Goal: Information Seeking & Learning: Check status

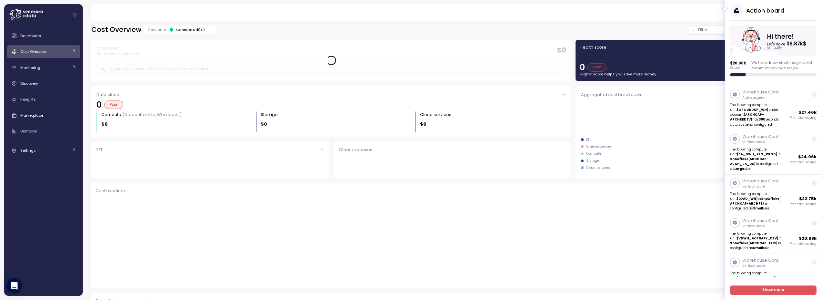
click at [726, 7] on icon "button" at bounding box center [724, 9] width 3 height 8
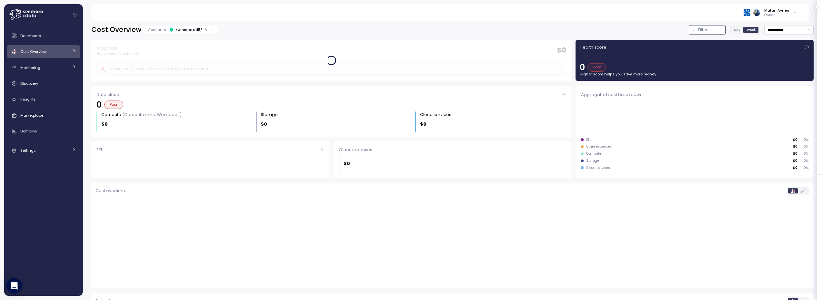
click at [699, 28] on p "Filter" at bounding box center [703, 30] width 10 height 6
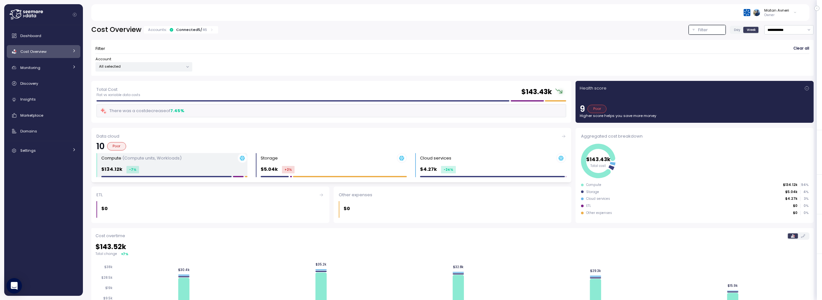
click at [190, 156] on div "Compute (Compute units, Workloads)" at bounding box center [174, 158] width 146 height 10
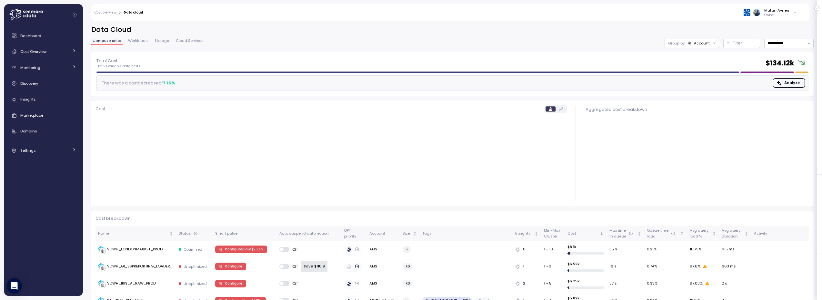
click at [128, 42] on span "Workloads" at bounding box center [138, 41] width 20 height 4
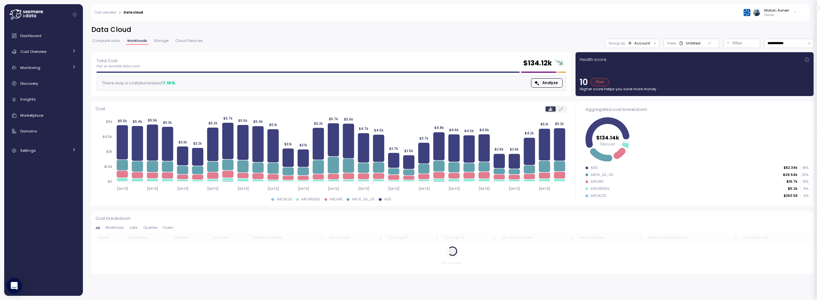
click at [542, 62] on h2 "$ 134.12k" at bounding box center [537, 63] width 29 height 9
drag, startPoint x: 542, startPoint y: 62, endPoint x: 535, endPoint y: 44, distance: 19.2
click at [535, 44] on div "**********" at bounding box center [452, 158] width 739 height 283
click at [535, 44] on div "**********" at bounding box center [452, 43] width 722 height 9
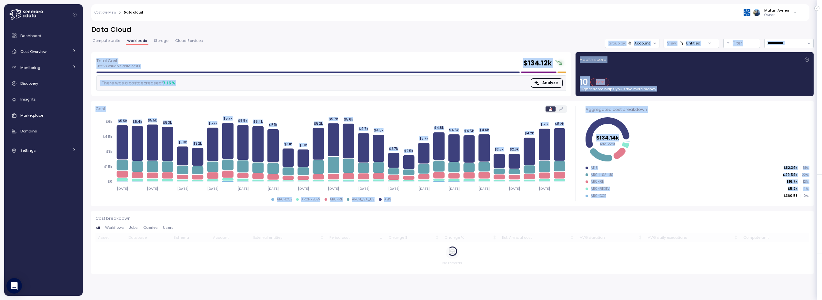
drag, startPoint x: 532, startPoint y: 34, endPoint x: 659, endPoint y: 199, distance: 208.1
click at [659, 199] on div "**********" at bounding box center [452, 158] width 739 height 283
click at [659, 199] on div "AEIS $82.34k 61 % ARCH_SA_US $29.54k 22 % ARCHRE $16.7k 12 % ARCHREDEV $5.2k 4 …" at bounding box center [696, 183] width 223 height 35
drag, startPoint x: 519, startPoint y: 35, endPoint x: 684, endPoint y: 189, distance: 225.7
click at [684, 189] on div "**********" at bounding box center [452, 158] width 739 height 283
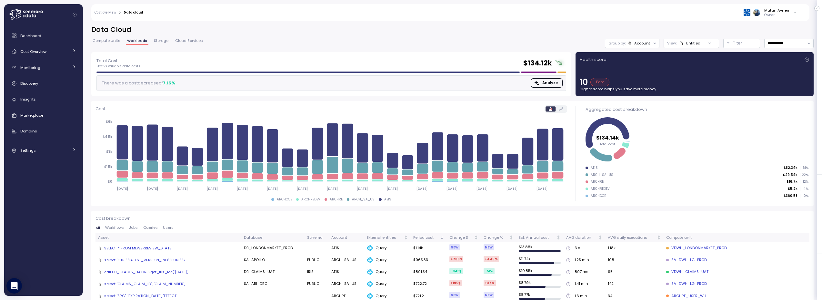
click at [570, 14] on div "Matan Avneri Owner" at bounding box center [474, 12] width 654 height 17
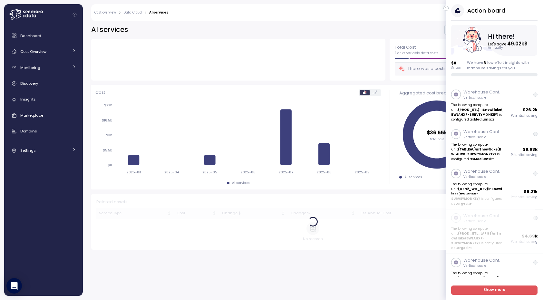
click at [446, 6] on icon "button" at bounding box center [446, 9] width 3 height 8
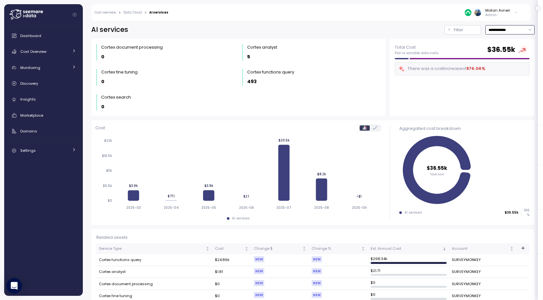
click at [502, 30] on input "**********" at bounding box center [510, 29] width 49 height 9
click at [501, 57] on div "Last 7 days" at bounding box center [502, 59] width 21 height 5
type input "**********"
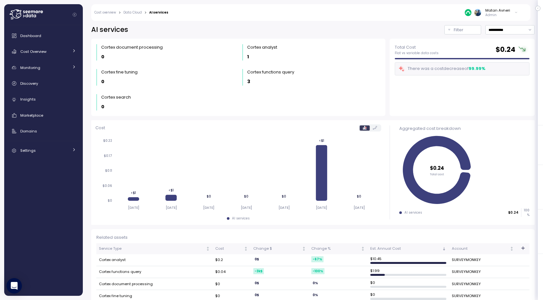
click at [131, 11] on link "Data Cloud" at bounding box center [133, 12] width 18 height 3
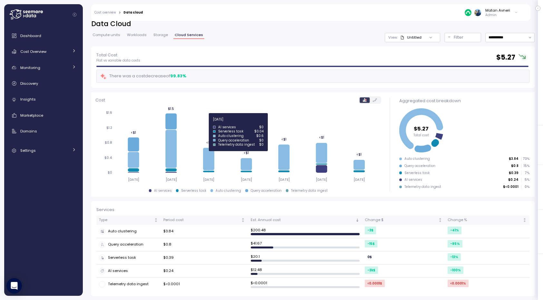
scroll to position [6, 0]
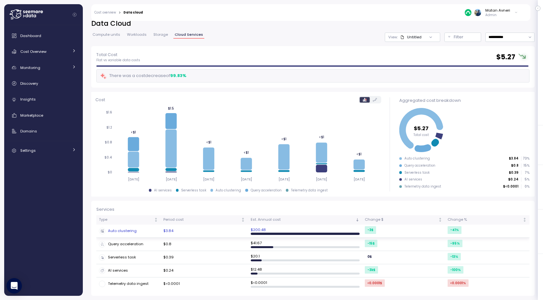
click at [123, 228] on div "Auto clustering" at bounding box center [128, 231] width 59 height 6
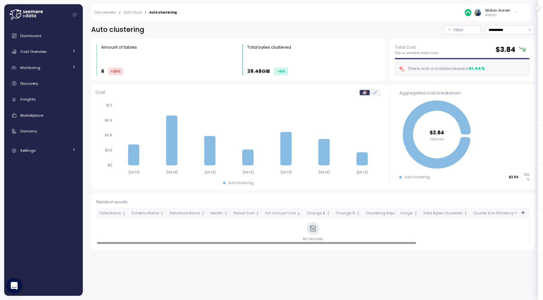
click at [131, 11] on link "Data Cloud" at bounding box center [133, 12] width 18 height 3
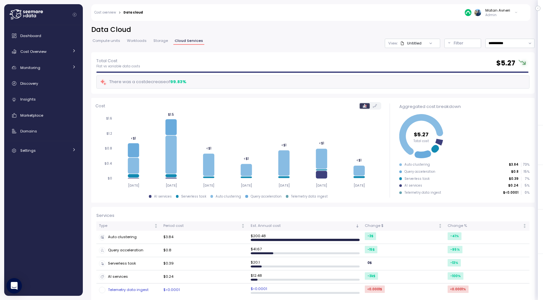
click at [136, 288] on div "Telemetry data ingest" at bounding box center [128, 290] width 59 height 6
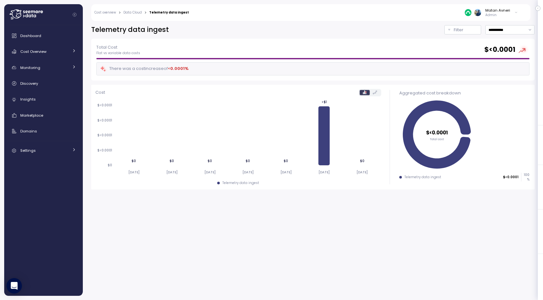
click at [133, 13] on link "Data Cloud" at bounding box center [133, 12] width 18 height 3
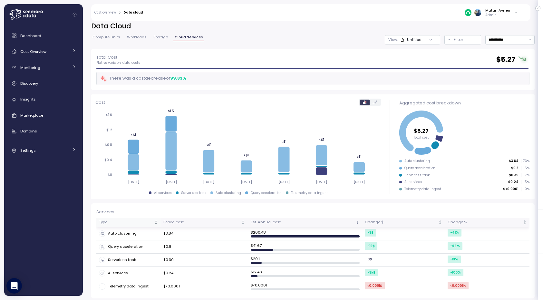
scroll to position [6, 0]
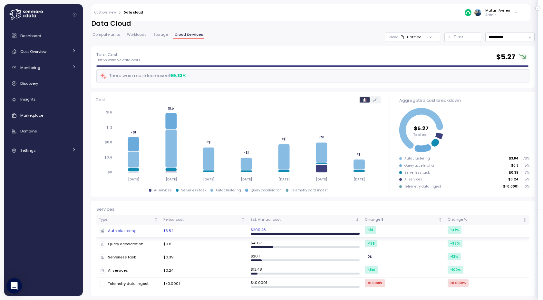
click at [125, 230] on div "Auto clustering" at bounding box center [128, 231] width 59 height 6
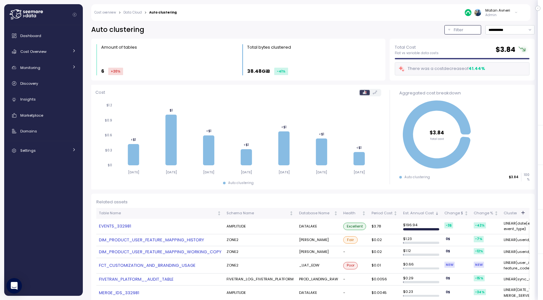
click at [454, 29] on p "Filter" at bounding box center [459, 30] width 10 height 6
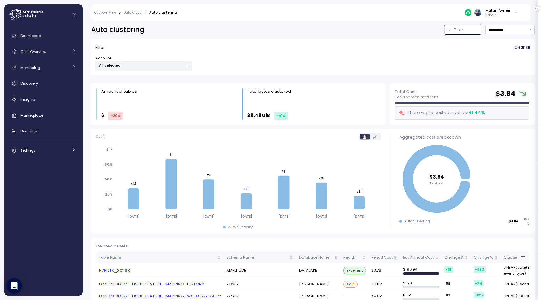
click at [106, 11] on link "Cost overview" at bounding box center [105, 12] width 22 height 3
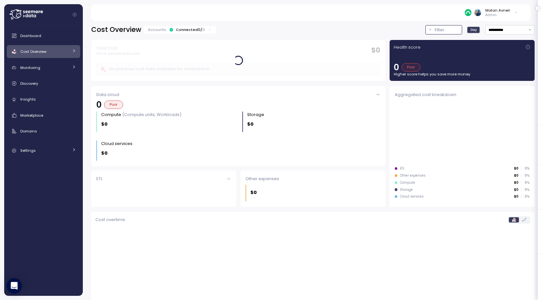
click at [426, 30] on button "Filter" at bounding box center [444, 29] width 37 height 9
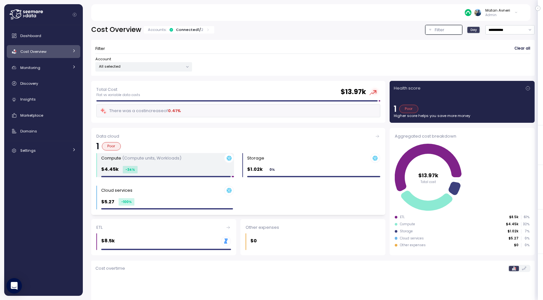
click at [136, 169] on div "$4.45k -34 %" at bounding box center [167, 169] width 133 height 7
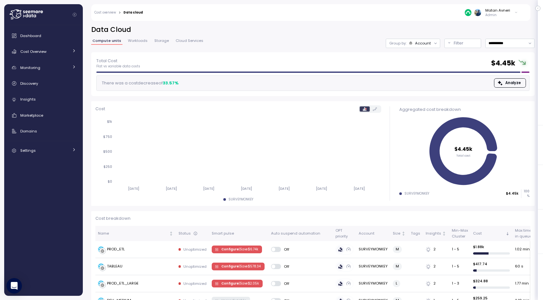
click at [134, 40] on span "Workloads" at bounding box center [138, 41] width 20 height 4
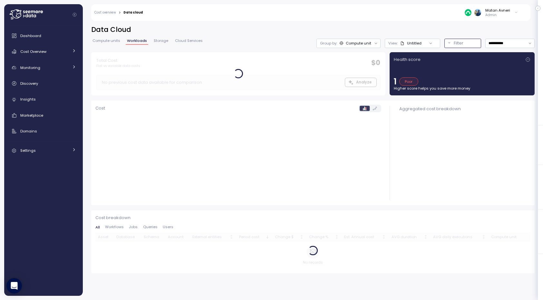
click at [467, 46] on button "Filter" at bounding box center [463, 43] width 37 height 9
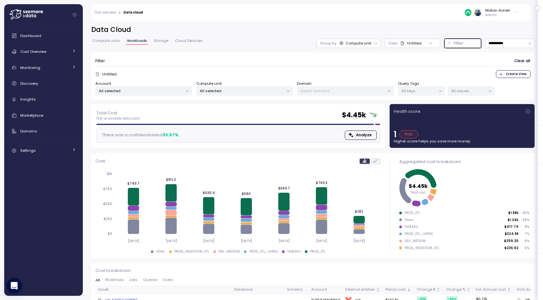
click at [356, 46] on div "Group by: Compute unit" at bounding box center [349, 43] width 64 height 9
click at [356, 45] on div "Compute unit" at bounding box center [358, 43] width 25 height 5
click at [353, 61] on div "Filter Clear all" at bounding box center [312, 60] width 435 height 9
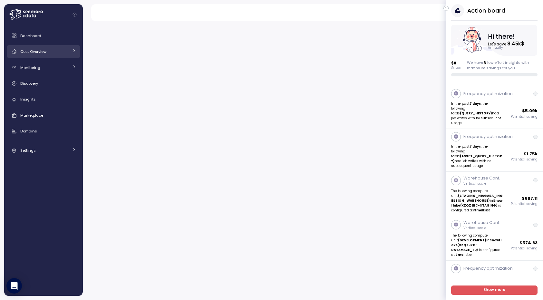
click at [46, 50] on span "Cost Overview" at bounding box center [33, 51] width 26 height 5
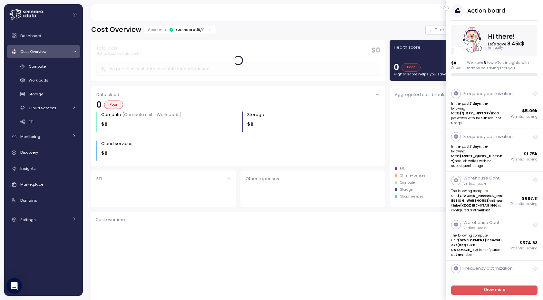
click at [448, 7] on button "button" at bounding box center [446, 8] width 5 height 5
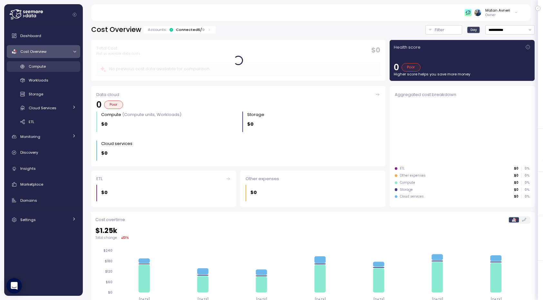
click at [48, 68] on div "Compute" at bounding box center [52, 66] width 47 height 6
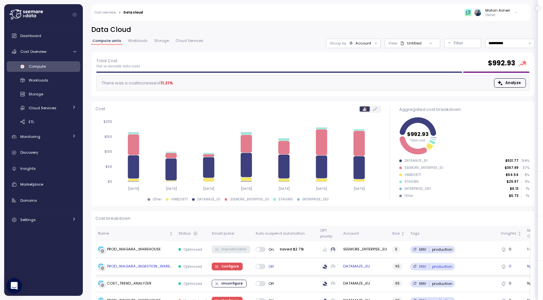
scroll to position [77, 0]
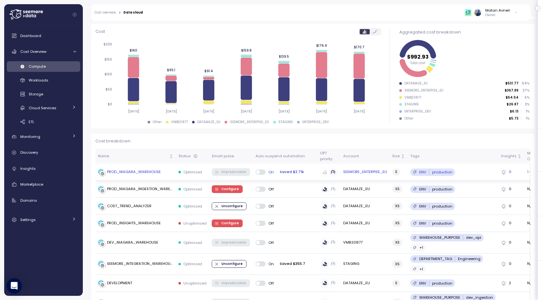
click at [121, 172] on div "PROD_NIAGARA_WAREHOUSE" at bounding box center [134, 172] width 54 height 6
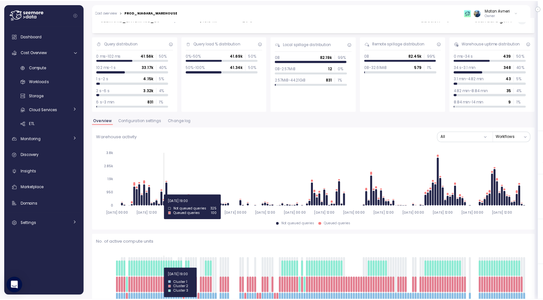
scroll to position [39, 0]
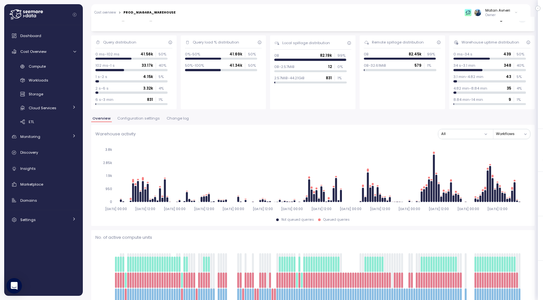
click at [148, 121] on button "Configuration settings" at bounding box center [138, 119] width 45 height 5
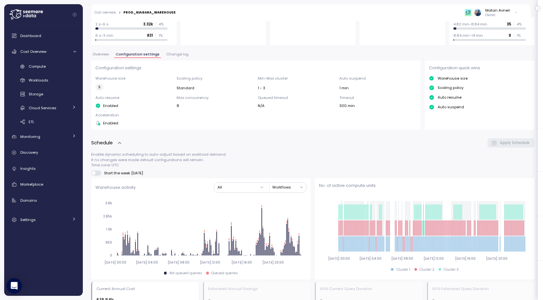
scroll to position [39, 0]
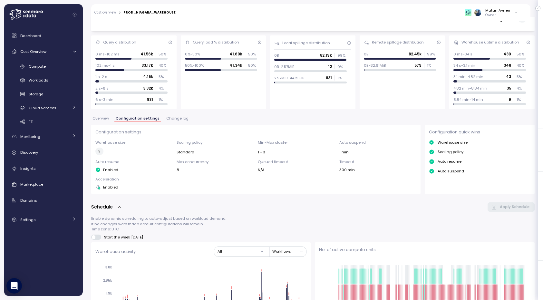
click at [171, 121] on button "Change log" at bounding box center [177, 119] width 25 height 5
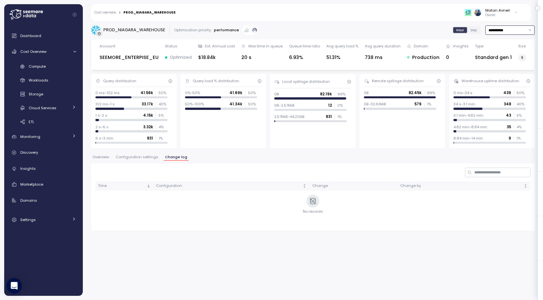
click at [496, 33] on input "**********" at bounding box center [510, 29] width 49 height 9
click at [501, 78] on div "Last 30 days" at bounding box center [508, 76] width 24 height 5
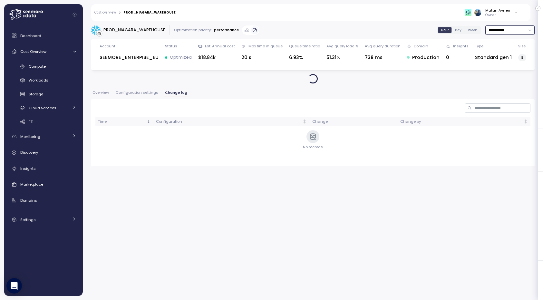
click at [501, 30] on input "**********" at bounding box center [510, 29] width 49 height 9
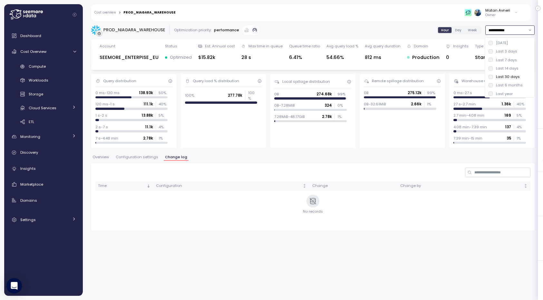
click at [497, 84] on div "Last 6 months" at bounding box center [509, 85] width 27 height 5
type input "**********"
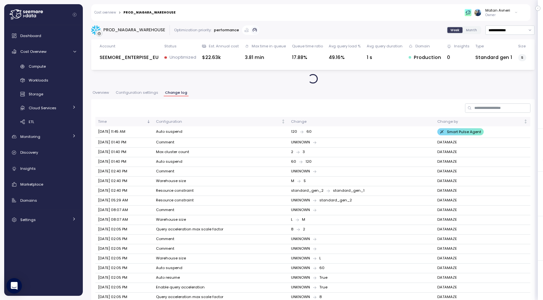
click at [117, 153] on td "[DATE] 01:40 PM" at bounding box center [124, 153] width 58 height 10
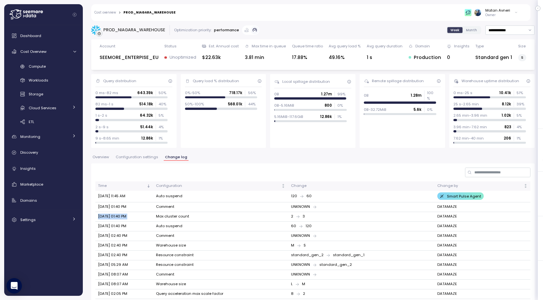
click at [118, 216] on td "[DATE] 01:40 PM" at bounding box center [124, 217] width 58 height 10
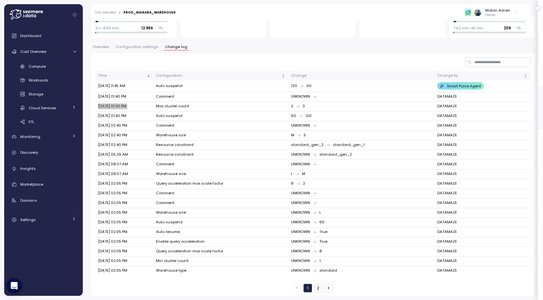
scroll to position [111, 0]
click at [443, 92] on td "DATAMAZE" at bounding box center [483, 97] width 96 height 10
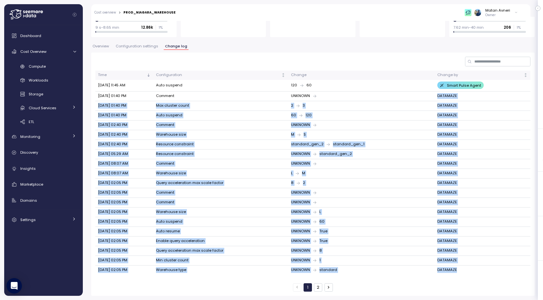
drag, startPoint x: 443, startPoint y: 92, endPoint x: 458, endPoint y: 269, distance: 177.7
click at [458, 269] on tbody "[DATE] 11:45 AM Auto suspend 120 60 Smart Pulse Agent [DATE] 01:40 PM Comment U…" at bounding box center [312, 177] width 435 height 195
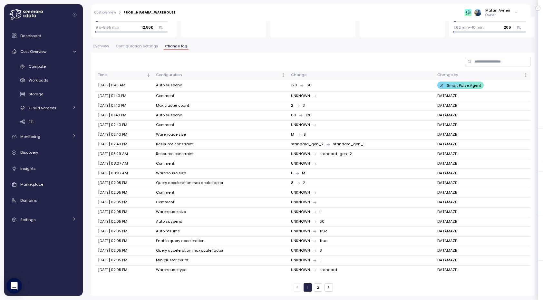
click at [457, 267] on td "DATAMAZE" at bounding box center [483, 270] width 96 height 9
click at [453, 259] on td "DATAMAZE" at bounding box center [483, 261] width 96 height 10
click at [478, 65] on input at bounding box center [497, 61] width 65 height 9
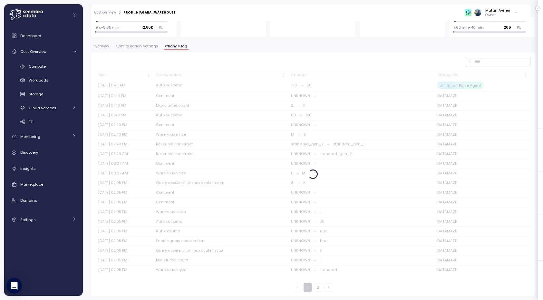
scroll to position [0, 0]
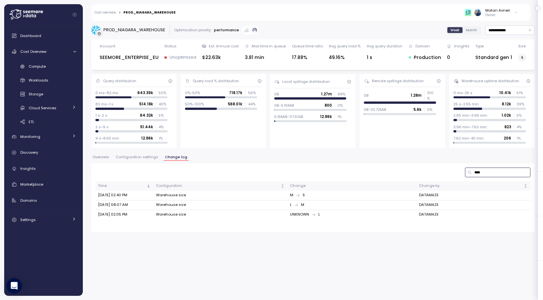
type input "****"
click at [430, 195] on td "DATAMAZE" at bounding box center [474, 196] width 114 height 10
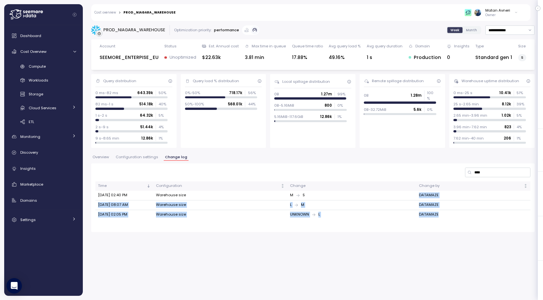
drag, startPoint x: 430, startPoint y: 195, endPoint x: 432, endPoint y: 211, distance: 15.9
click at [432, 211] on tbody "[DATE] 02:40 PM Warehouse size M S DATAMAZE [DATE] 08:07 AM Warehouse size [PER…" at bounding box center [312, 205] width 435 height 29
click at [432, 211] on td "DATAMAZE" at bounding box center [474, 214] width 114 height 9
